Goal: Information Seeking & Learning: Check status

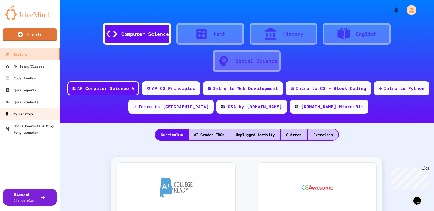
click at [27, 112] on div "My Quizzes" at bounding box center [19, 114] width 28 height 7
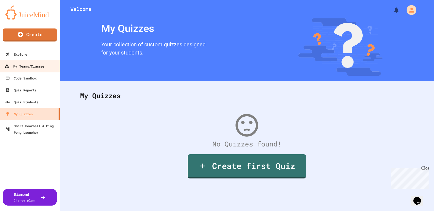
click at [25, 68] on div "My Teams/Classes" at bounding box center [25, 66] width 40 height 7
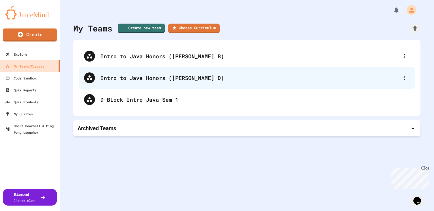
click at [139, 76] on div "Intro to Java Honors ([PERSON_NAME] D)" at bounding box center [249, 78] width 299 height 8
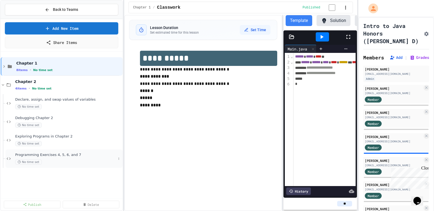
click at [60, 154] on span "Programming Exercises 4, 5, 6, and 7" at bounding box center [65, 155] width 101 height 5
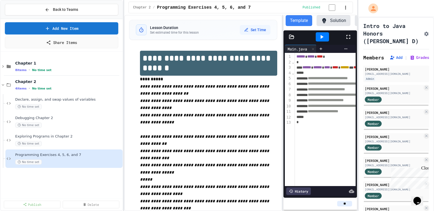
click at [349, 39] on icon at bounding box center [348, 37] width 7 height 7
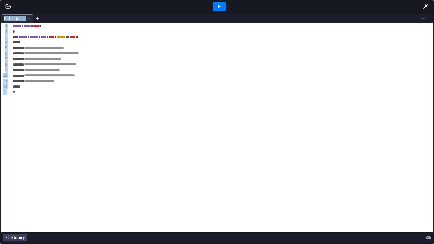
drag, startPoint x: 5, startPoint y: 5, endPoint x: 5, endPoint y: 208, distance: 202.8
click at [5, 5] on div at bounding box center [8, 6] width 16 height 5
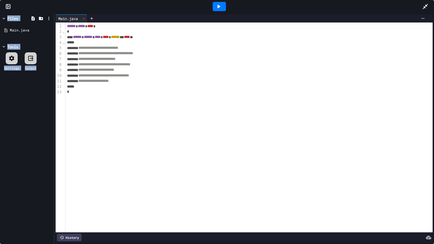
click at [7, 6] on icon at bounding box center [7, 6] width 5 height 5
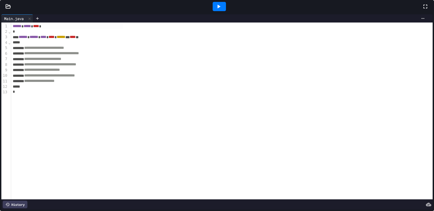
scroll to position [53, 0]
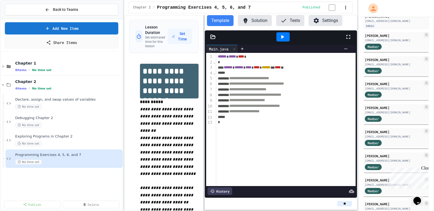
click at [204, 112] on div at bounding box center [204, 113] width 1 height 196
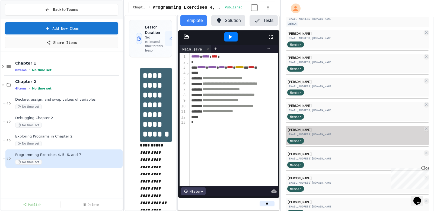
click at [280, 121] on div at bounding box center [280, 105] width 1 height 211
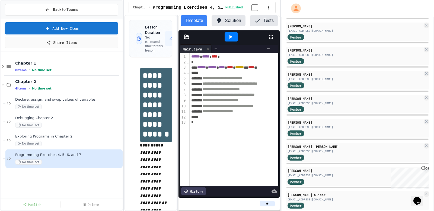
scroll to position [217, 0]
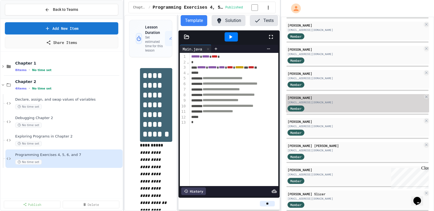
click at [331, 105] on div "[EMAIL_ADDRESS][DOMAIN_NAME]" at bounding box center [355, 102] width 135 height 4
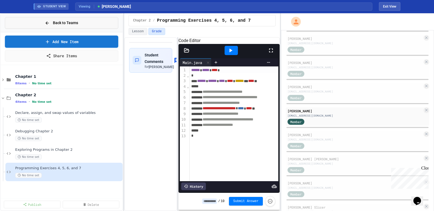
click at [56, 20] on span "Back to Teams" at bounding box center [65, 23] width 25 height 6
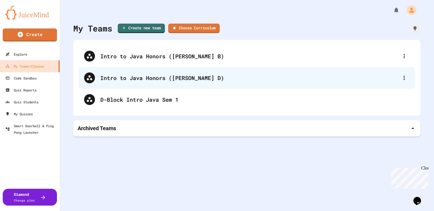
click at [144, 74] on div "Intro to Java Honors ([PERSON_NAME] D)" at bounding box center [247, 78] width 337 height 22
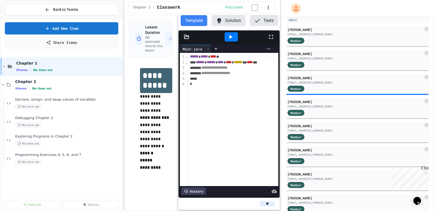
scroll to position [52, 0]
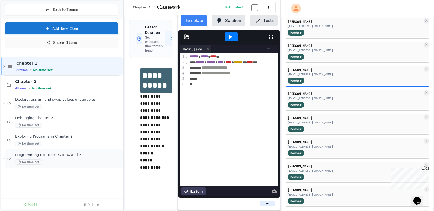
click at [57, 156] on span "Programming Exercises 4, 5, 6, and 7" at bounding box center [65, 155] width 101 height 5
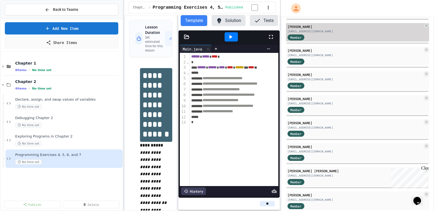
scroll to position [192, 0]
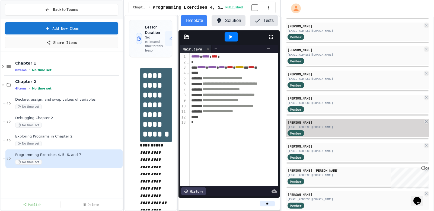
click at [327, 129] on div "[EMAIL_ADDRESS][DOMAIN_NAME]" at bounding box center [355, 127] width 135 height 4
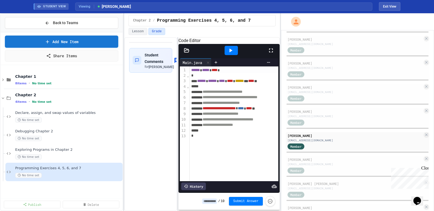
click at [187, 53] on icon at bounding box center [186, 50] width 5 height 5
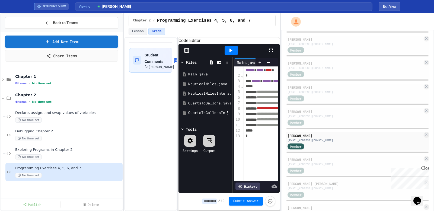
click at [208, 116] on div "QuartsToGallonsInteractive.java" at bounding box center [206, 112] width 36 height 5
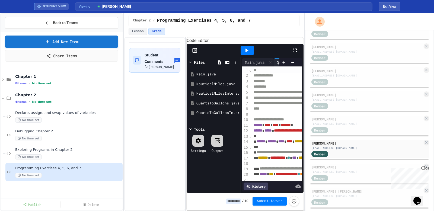
scroll to position [205, 0]
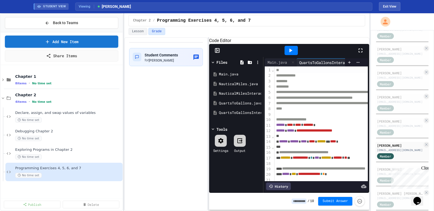
click at [370, 105] on div "**********" at bounding box center [217, 112] width 434 height 198
click at [257, 65] on icon at bounding box center [258, 62] width 5 height 5
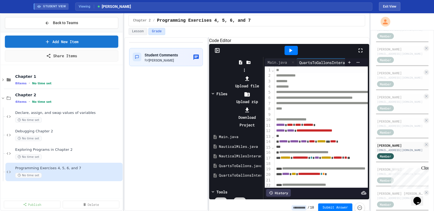
click at [262, 106] on div at bounding box center [247, 110] width 29 height 8
